Goal: Transaction & Acquisition: Purchase product/service

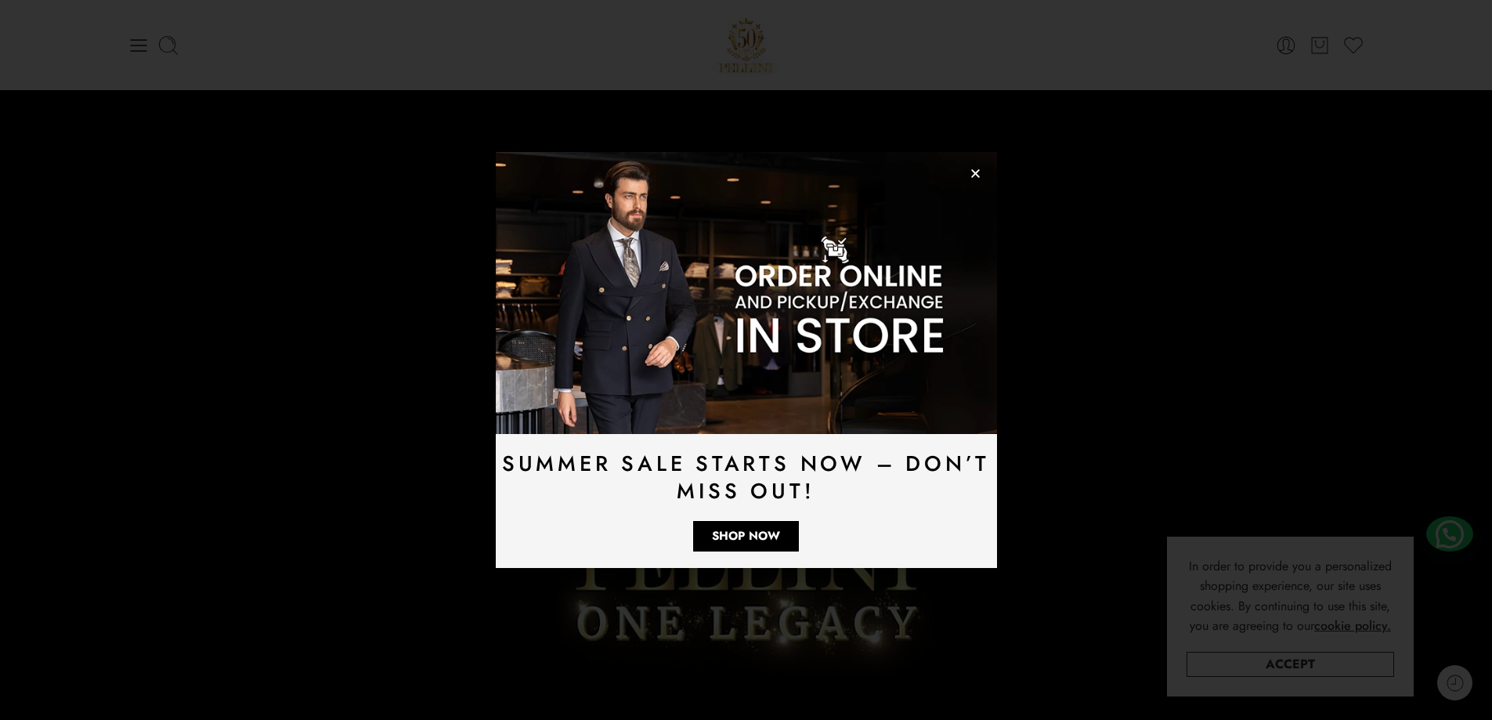
click at [970, 170] on icon "Close" at bounding box center [976, 174] width 12 height 12
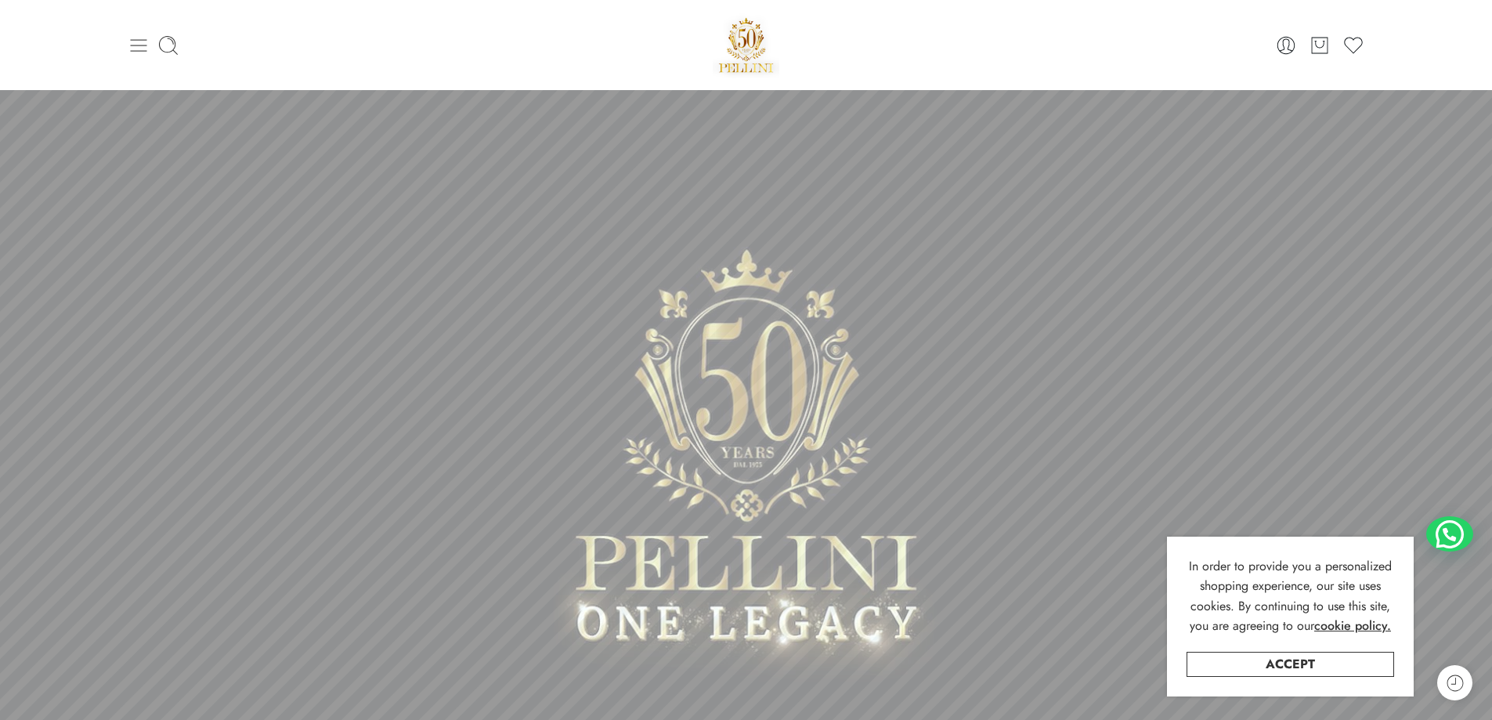
click at [142, 45] on icon at bounding box center [138, 45] width 16 height 13
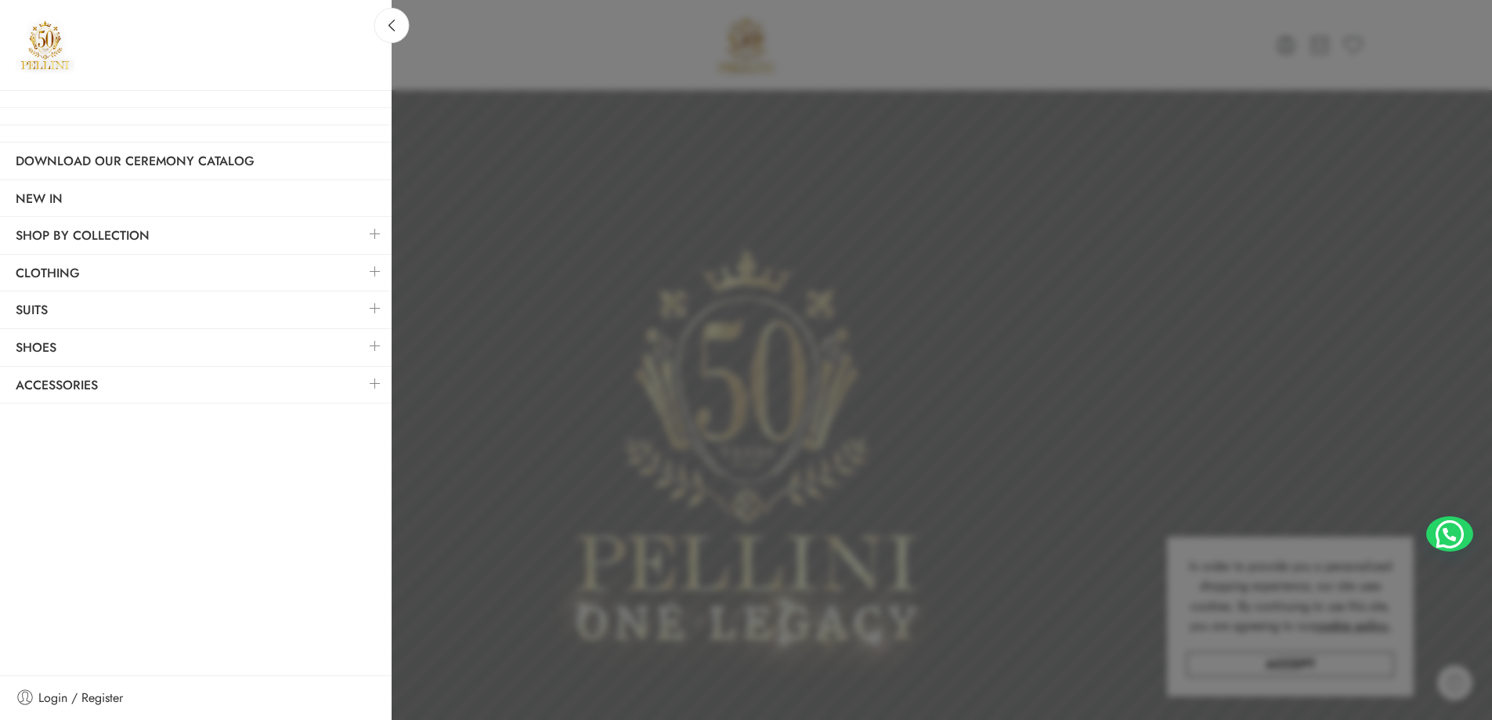
click at [378, 345] on link at bounding box center [375, 346] width 33 height 34
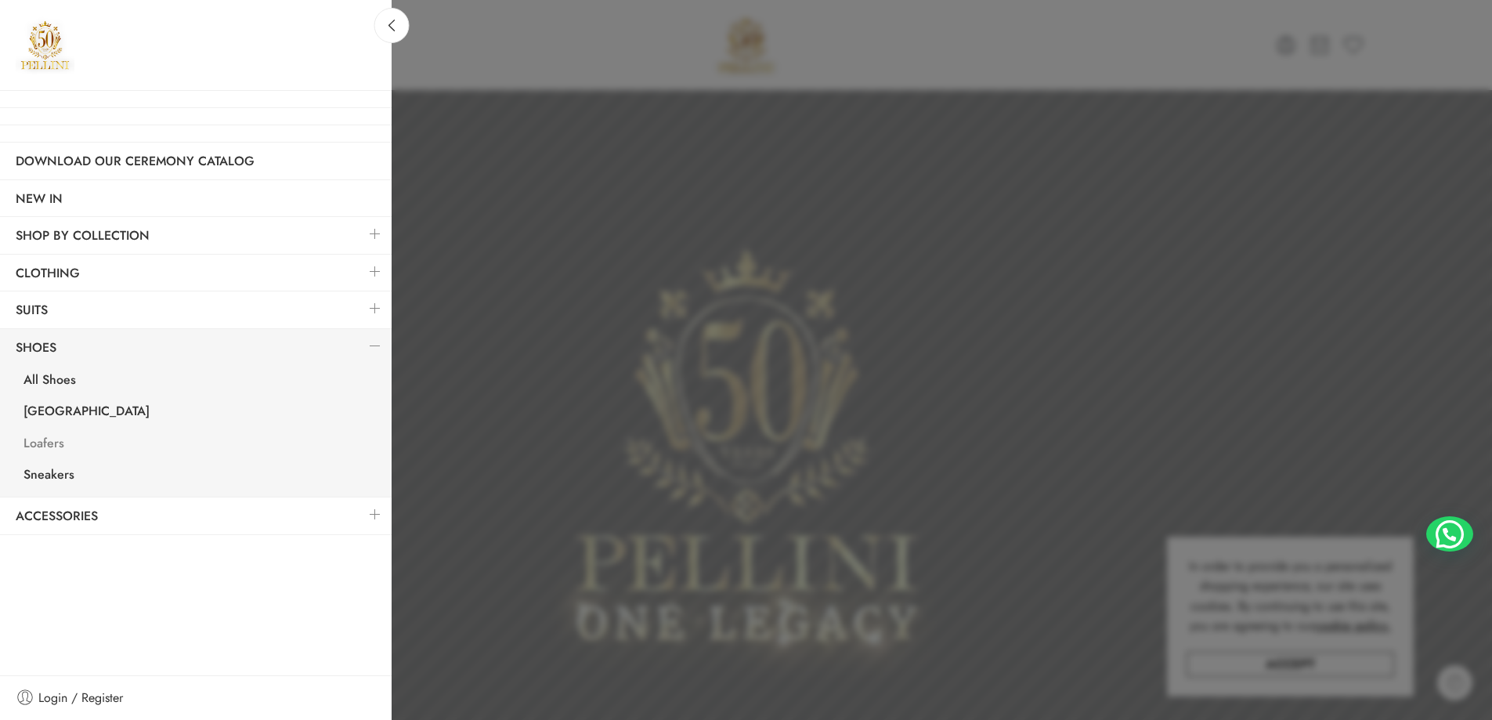
click at [46, 443] on link "Loafers" at bounding box center [200, 445] width 384 height 32
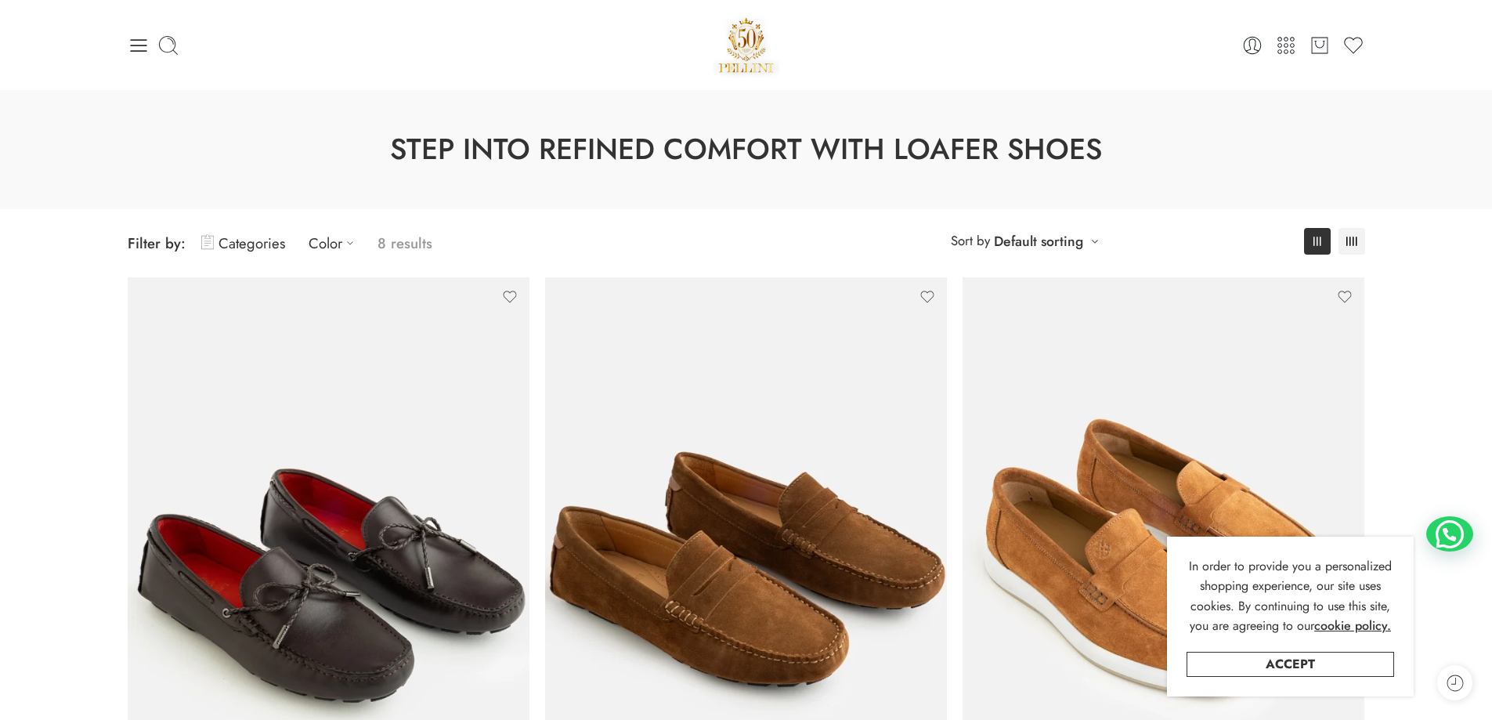
click at [516, 219] on div "**********" at bounding box center [746, 243] width 1253 height 68
drag, startPoint x: 516, startPoint y: 219, endPoint x: 1455, endPoint y: 119, distance: 944.3
click at [1457, 120] on div "Step into Refined Comfort with Loafer Shoes" at bounding box center [746, 149] width 1492 height 119
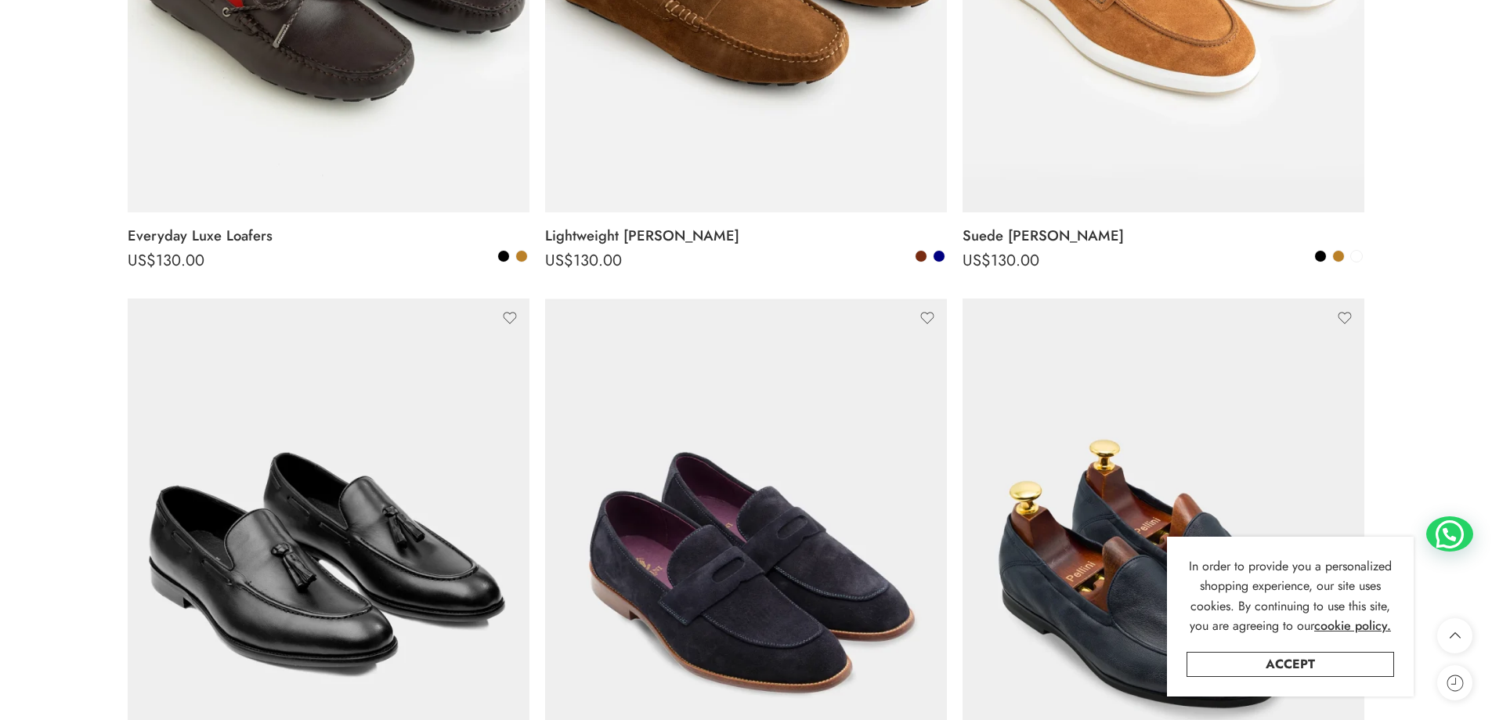
scroll to position [705, 0]
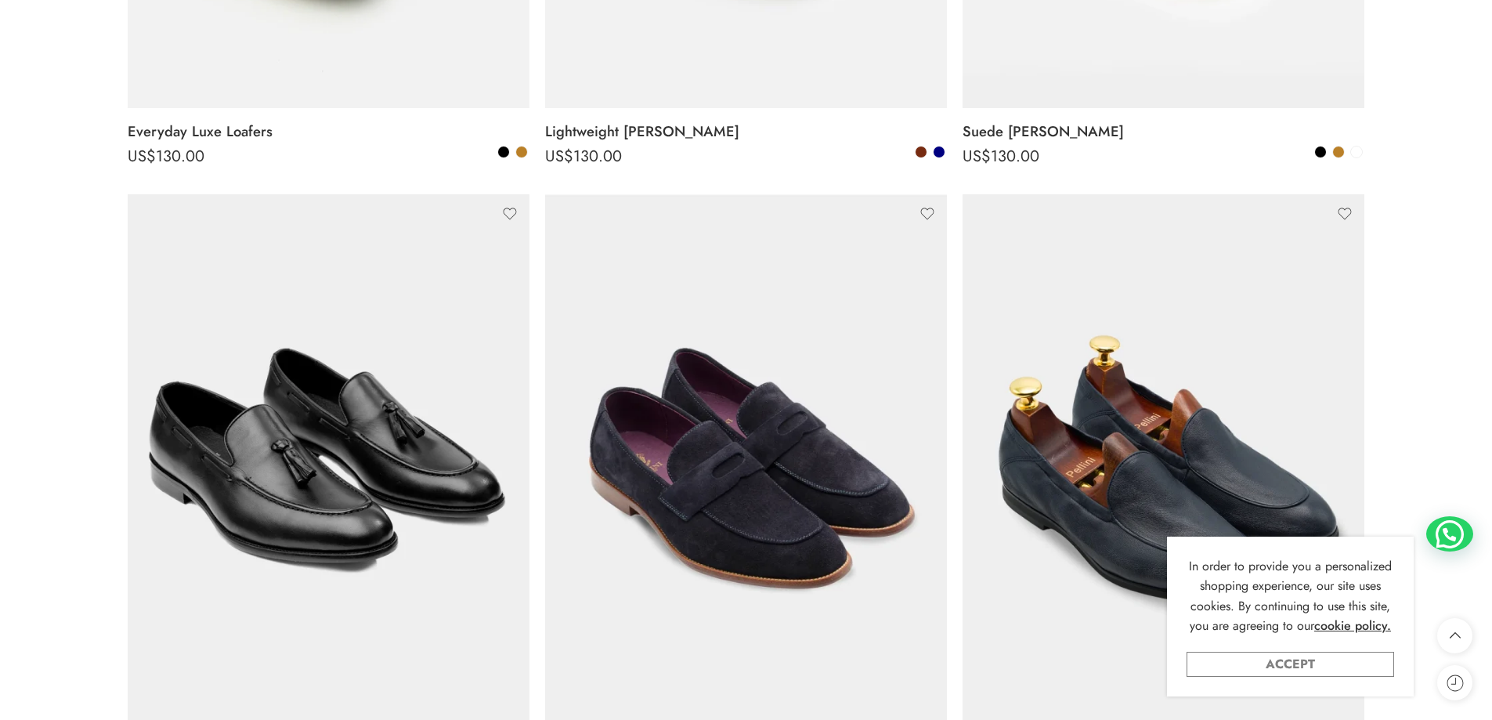
click at [1371, 666] on link "Accept" at bounding box center [1291, 664] width 208 height 25
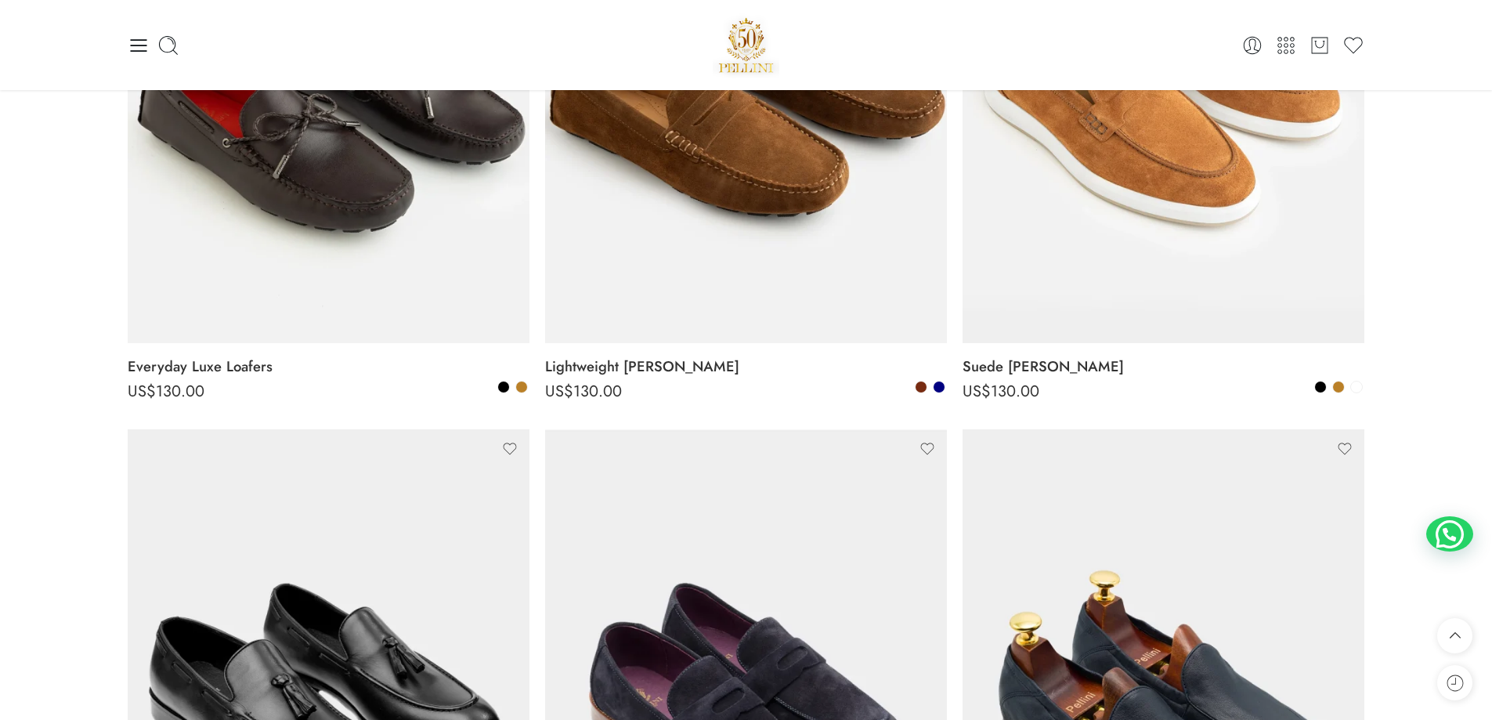
scroll to position [0, 0]
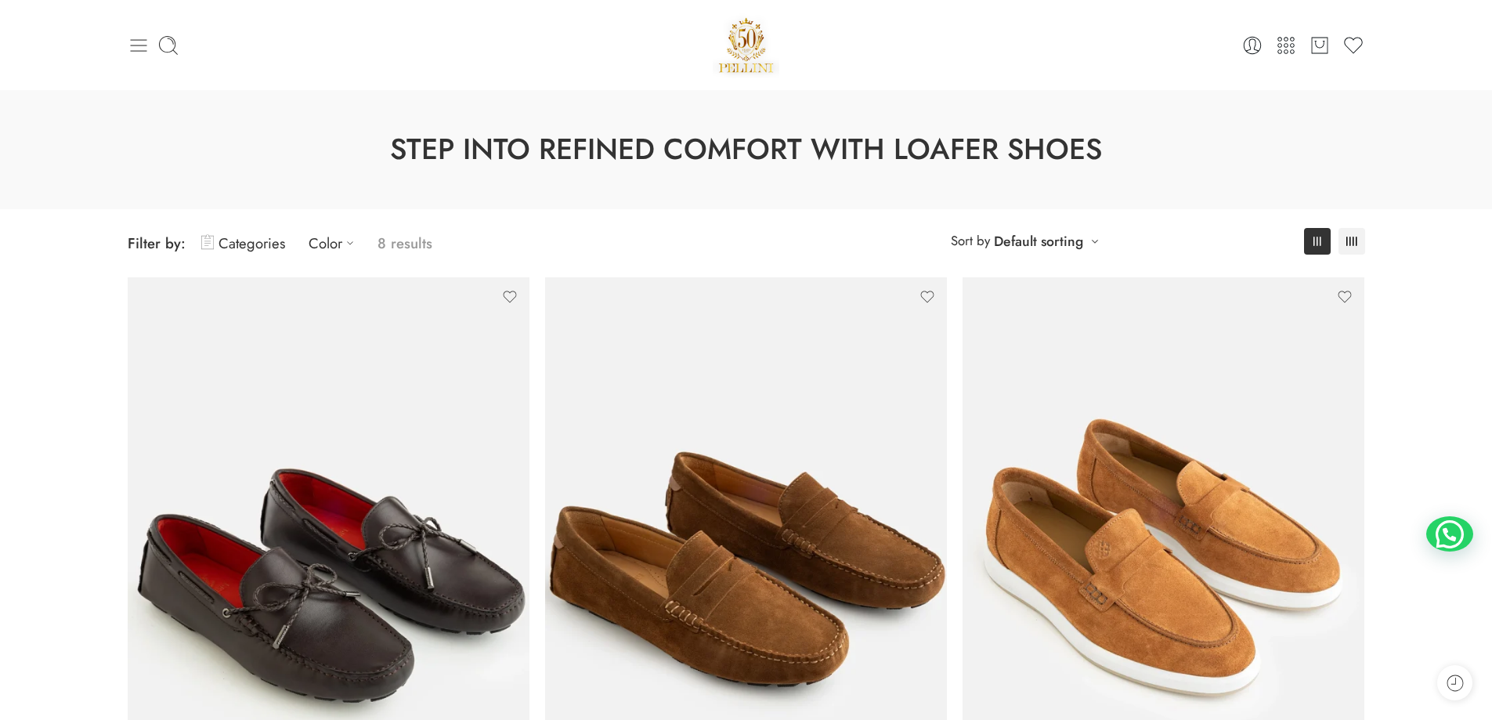
click at [135, 44] on icon at bounding box center [139, 45] width 22 height 22
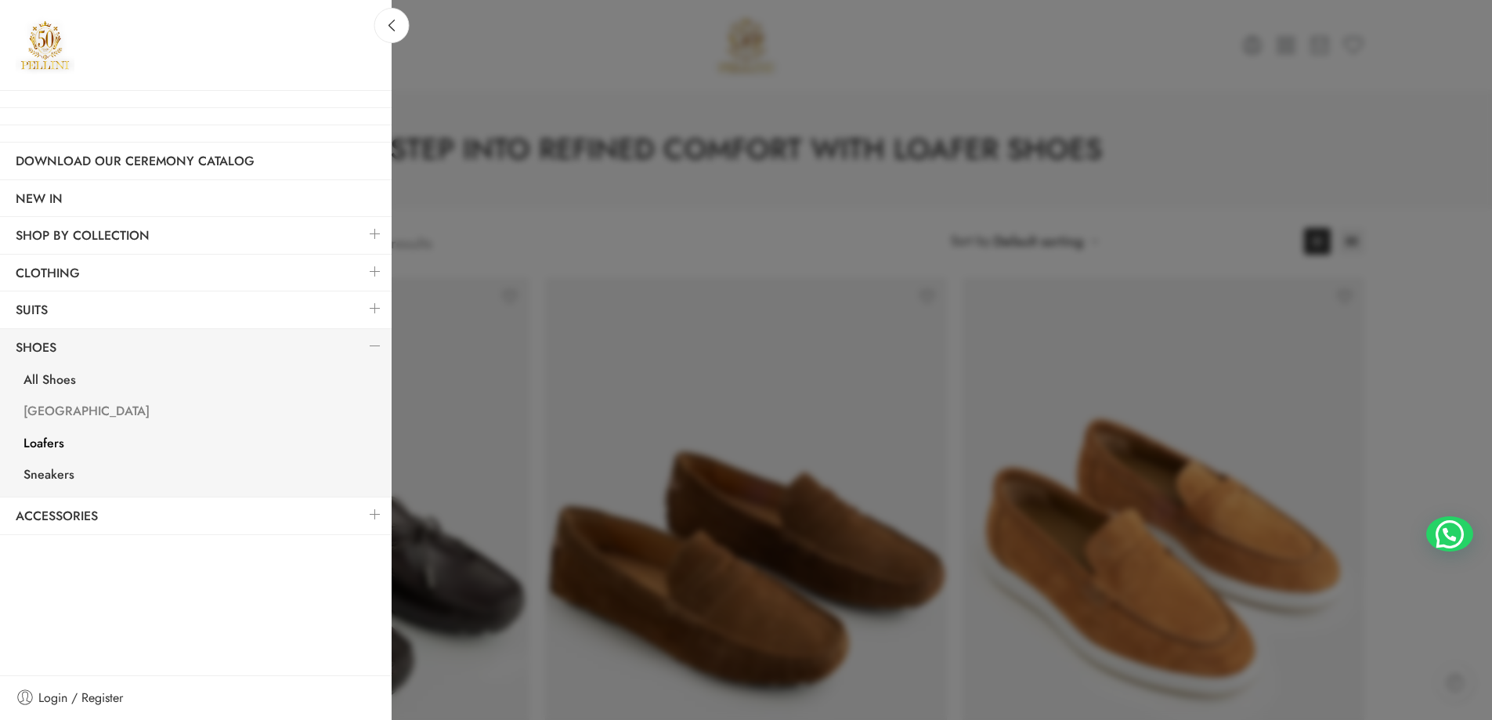
click at [42, 413] on link "[GEOGRAPHIC_DATA]" at bounding box center [200, 413] width 384 height 32
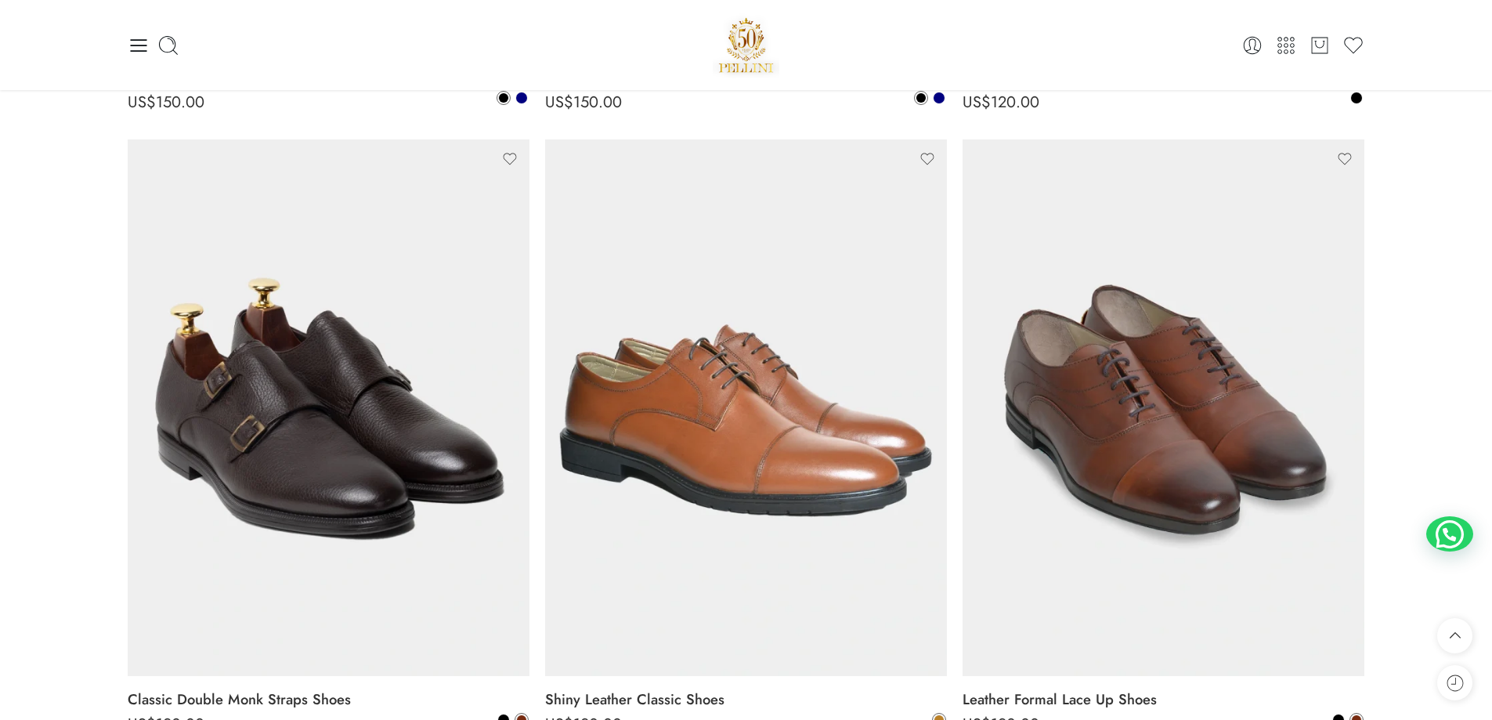
scroll to position [1801, 0]
